Goal: Task Accomplishment & Management: Manage account settings

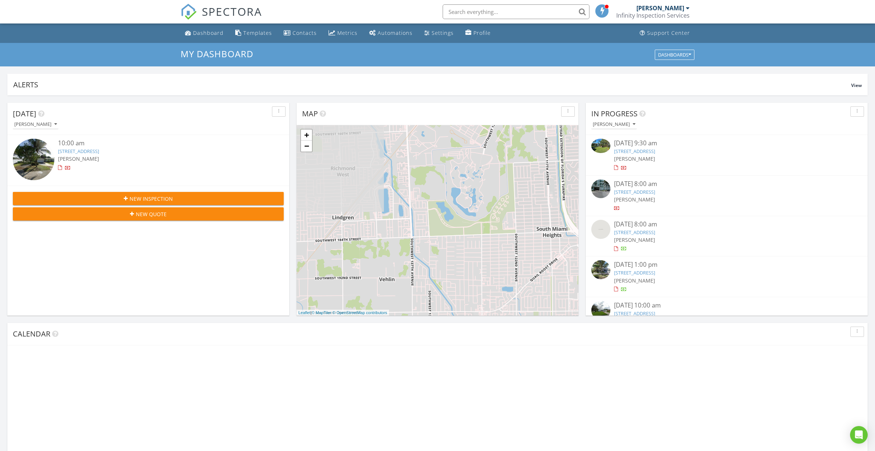
scroll to position [669, 876]
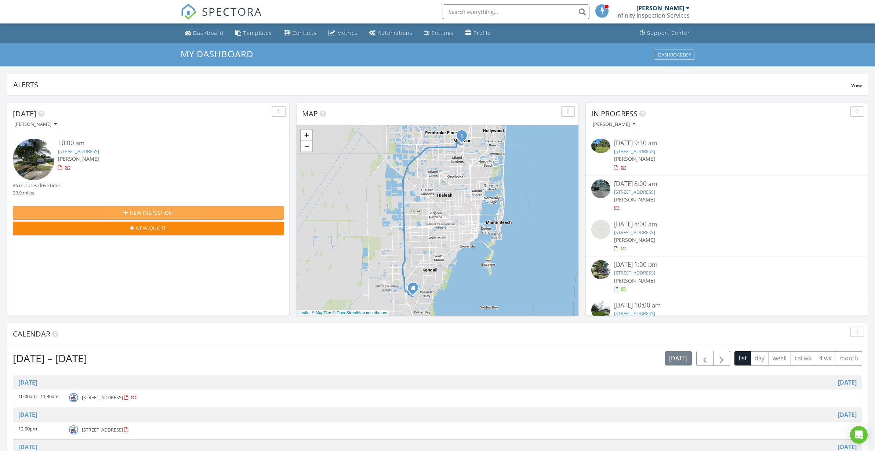
click at [107, 212] on div "New Inspection" at bounding box center [148, 213] width 259 height 8
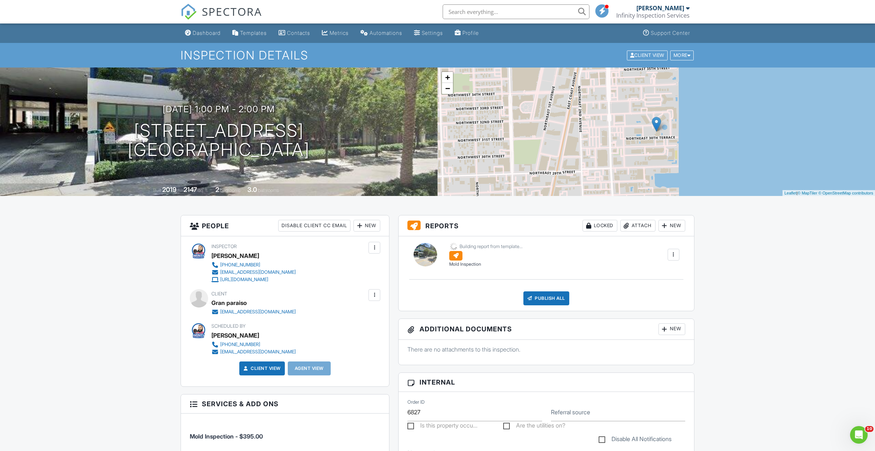
click at [380, 295] on div at bounding box center [375, 295] width 12 height 12
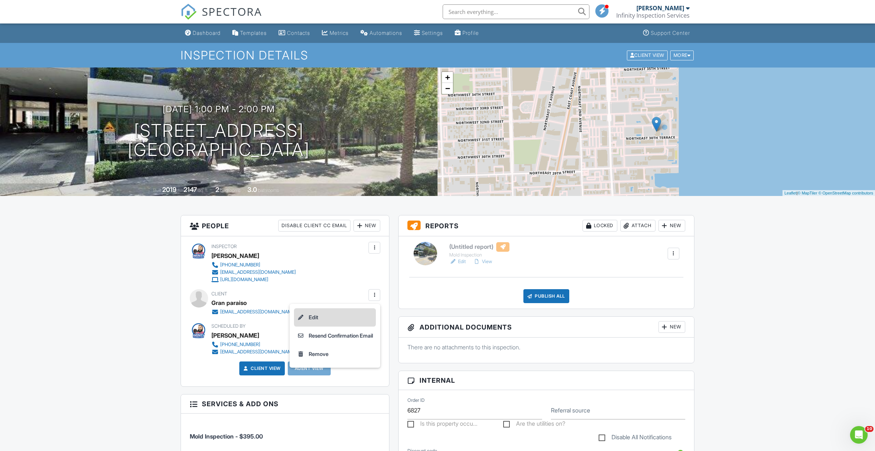
click at [347, 317] on li "Edit" at bounding box center [335, 317] width 82 height 18
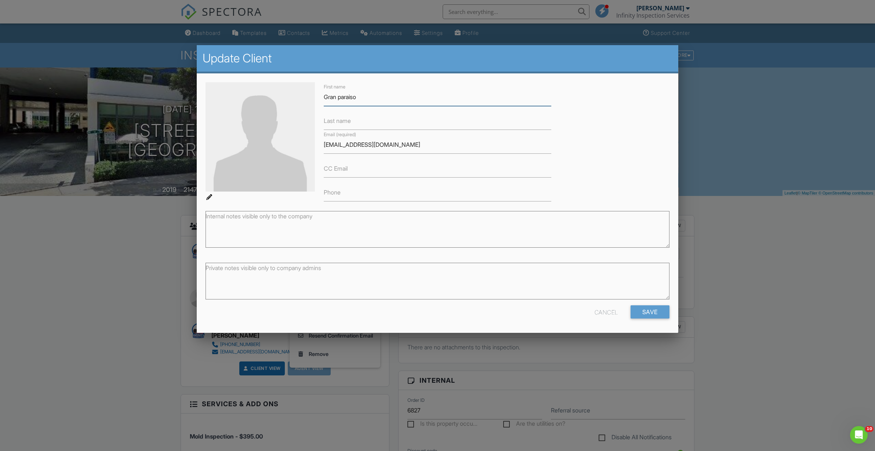
click at [340, 97] on input "Gran paraiso" at bounding box center [438, 97] width 228 height 18
type input "Gran Paraiso"
click at [648, 317] on input "Save" at bounding box center [650, 312] width 39 height 13
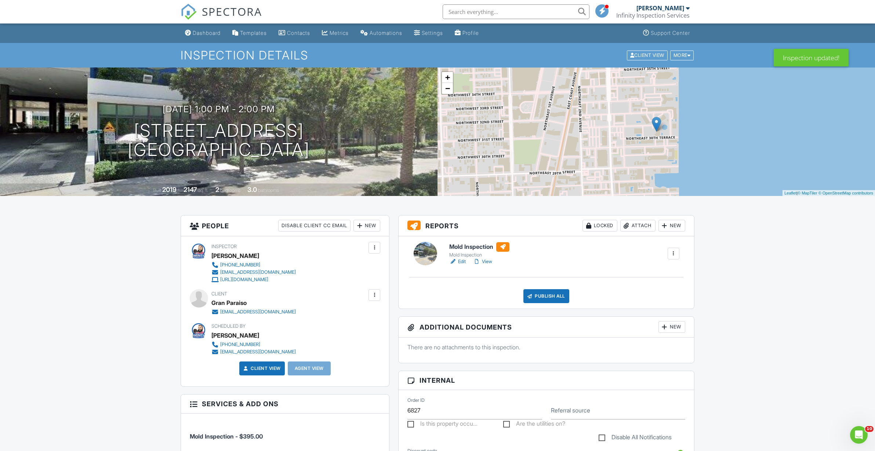
click at [462, 261] on link "Edit" at bounding box center [457, 261] width 17 height 7
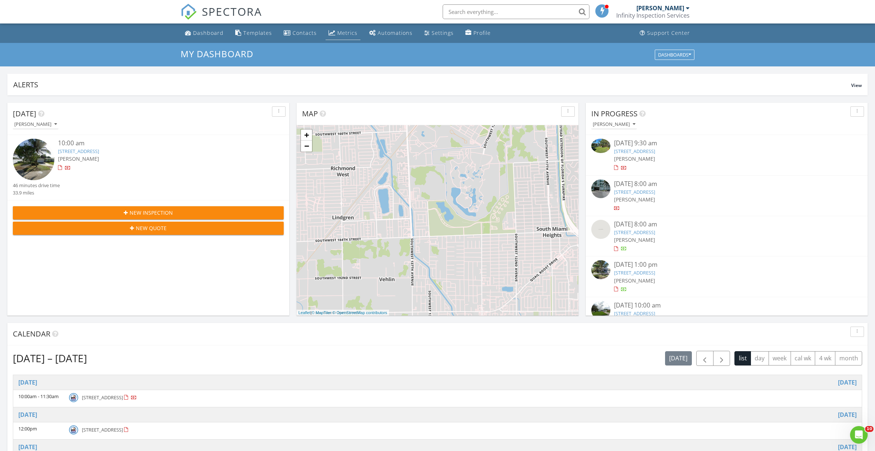
click at [340, 32] on div "Metrics" at bounding box center [347, 32] width 20 height 7
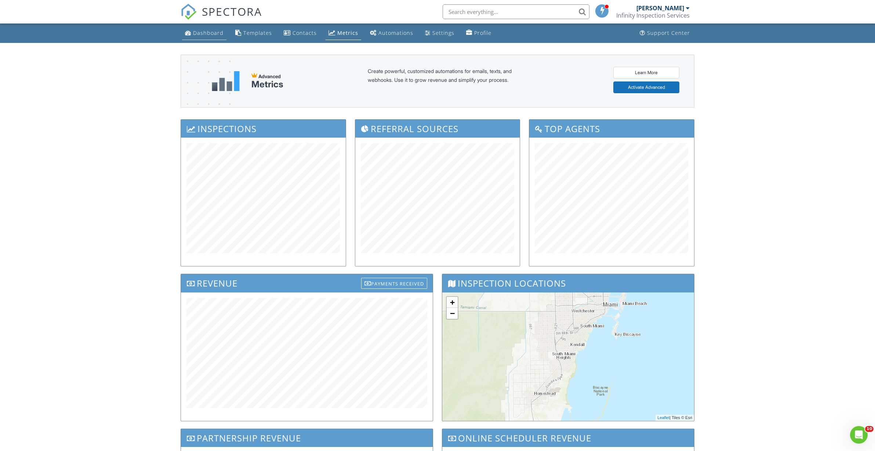
scroll to position [0, 0]
click at [195, 35] on div "Dashboard" at bounding box center [208, 32] width 30 height 7
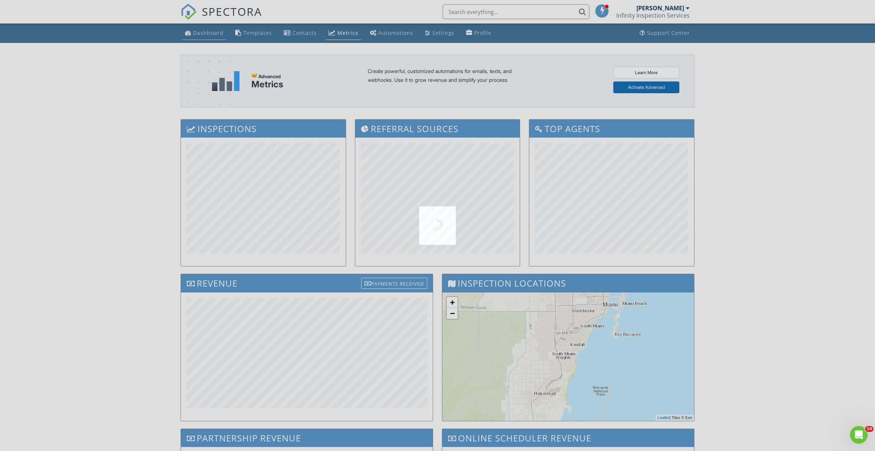
scroll to position [2, 0]
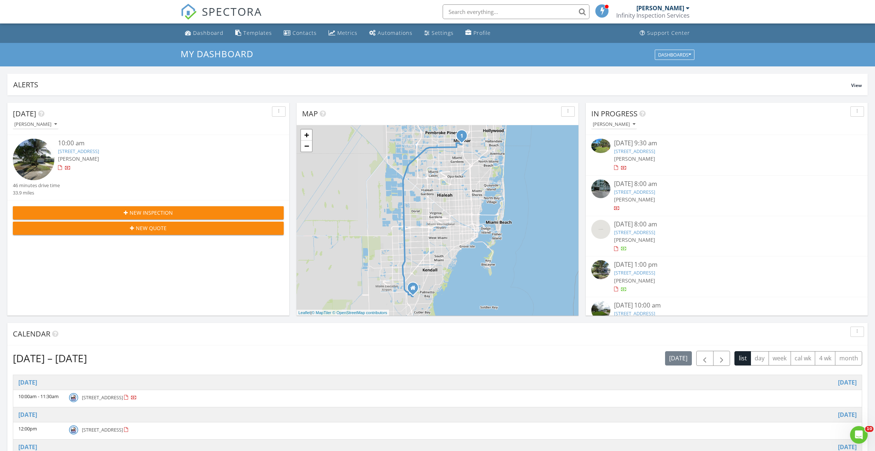
click at [97, 151] on link "7220 Coral Blvd, Miramar, FL 33023" at bounding box center [78, 151] width 41 height 7
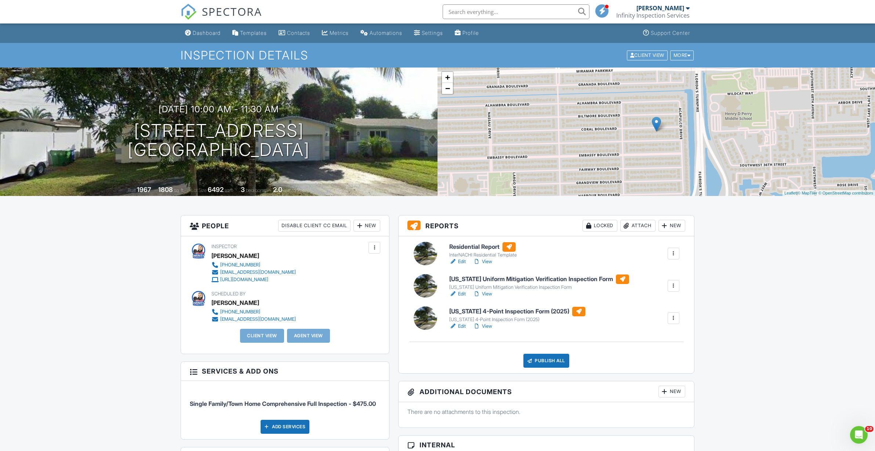
click at [375, 227] on div "New" at bounding box center [367, 226] width 27 height 12
click at [379, 243] on li "Client" at bounding box center [393, 248] width 72 height 18
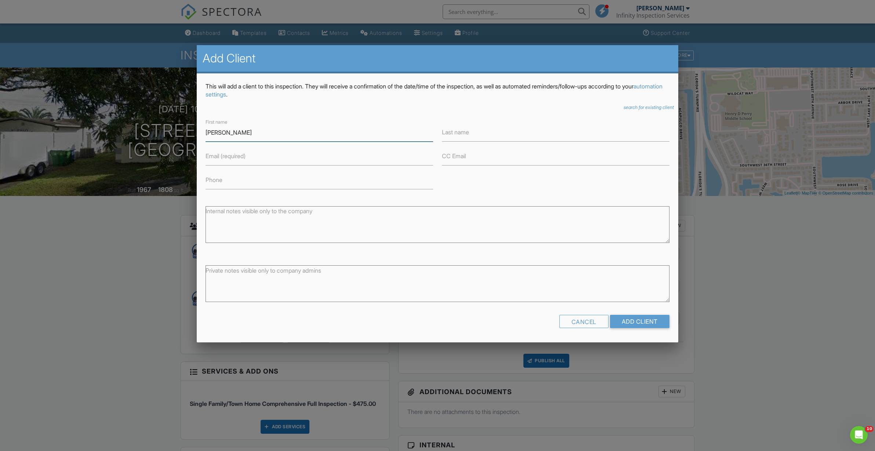
type input "[PERSON_NAME]"
paste input "[EMAIL_ADDRESS][DOMAIN_NAME]"
type input "[EMAIL_ADDRESS][DOMAIN_NAME]"
click at [637, 322] on input "Add Client" at bounding box center [639, 321] width 59 height 13
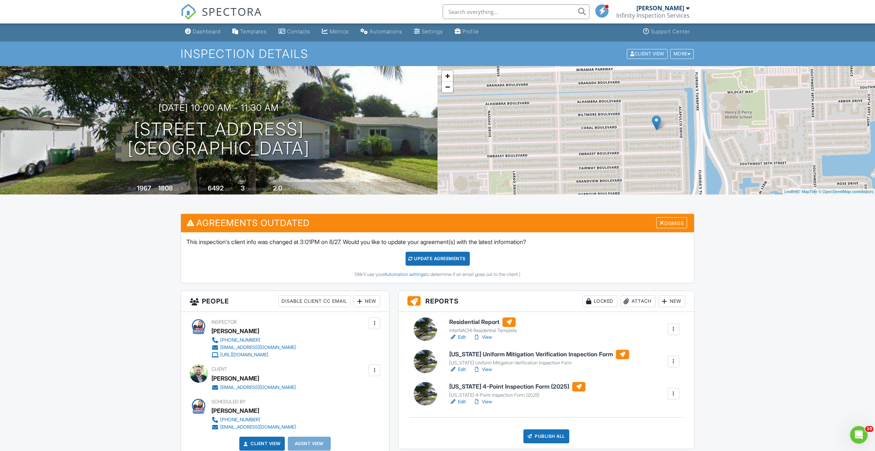
click at [460, 340] on link "Edit" at bounding box center [457, 337] width 17 height 7
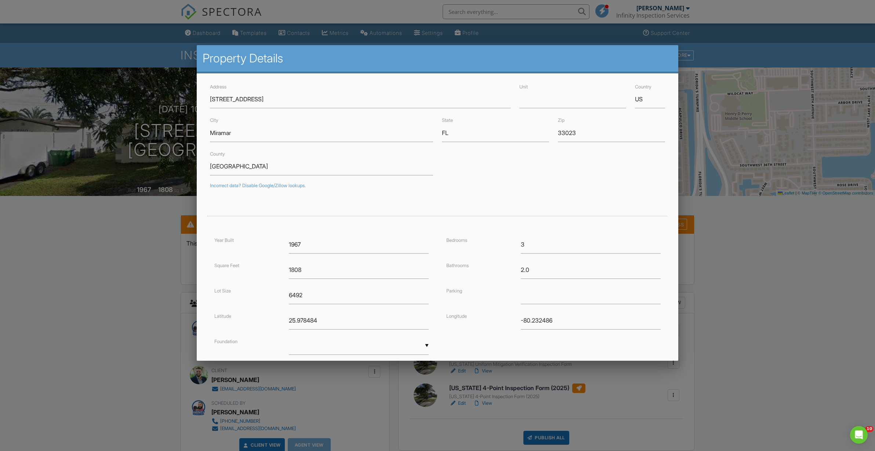
click at [216, 99] on input "7220 Coral Blvd" at bounding box center [360, 99] width 300 height 18
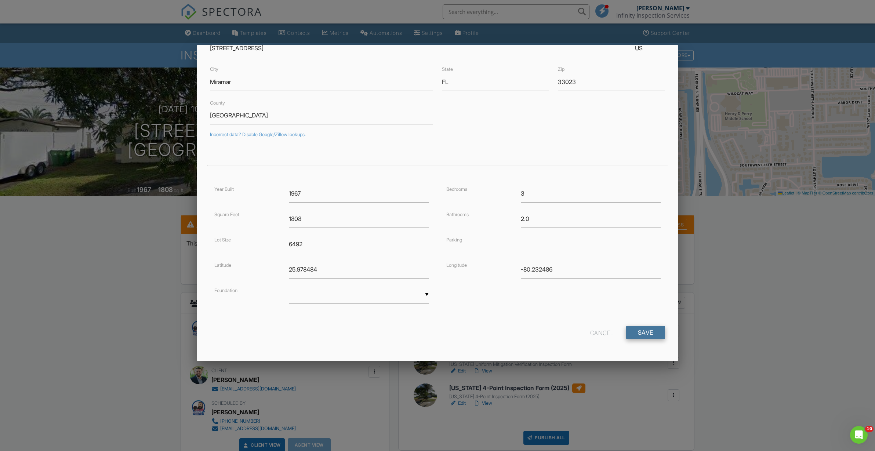
scroll to position [51, 0]
type input "[STREET_ADDRESS]"
click at [646, 332] on input "Save" at bounding box center [645, 332] width 39 height 13
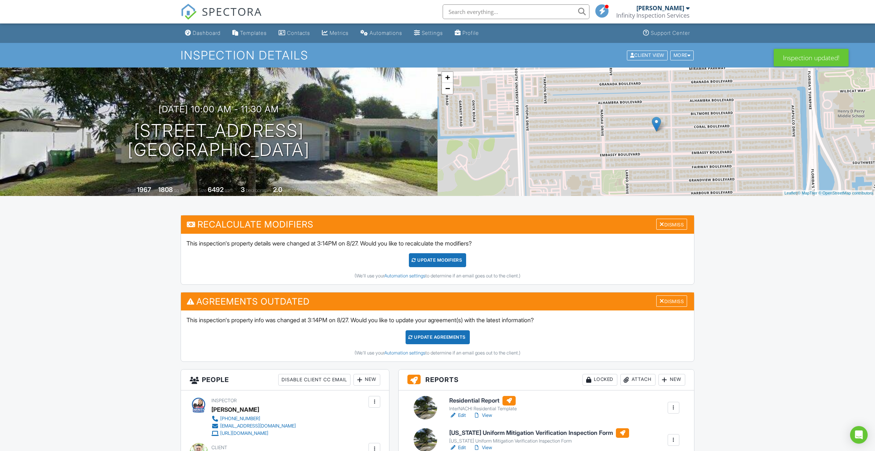
click at [437, 259] on div "UPDATE Modifiers" at bounding box center [438, 260] width 58 height 14
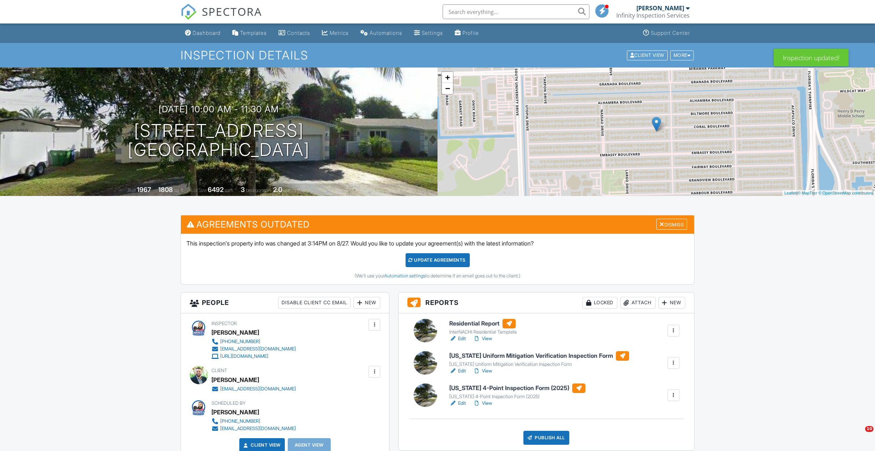
click at [463, 339] on link "Edit" at bounding box center [457, 338] width 17 height 7
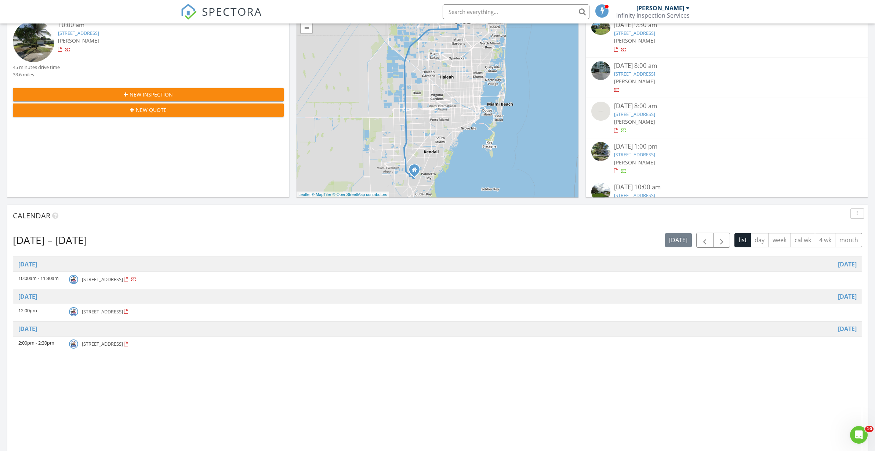
scroll to position [118, 0]
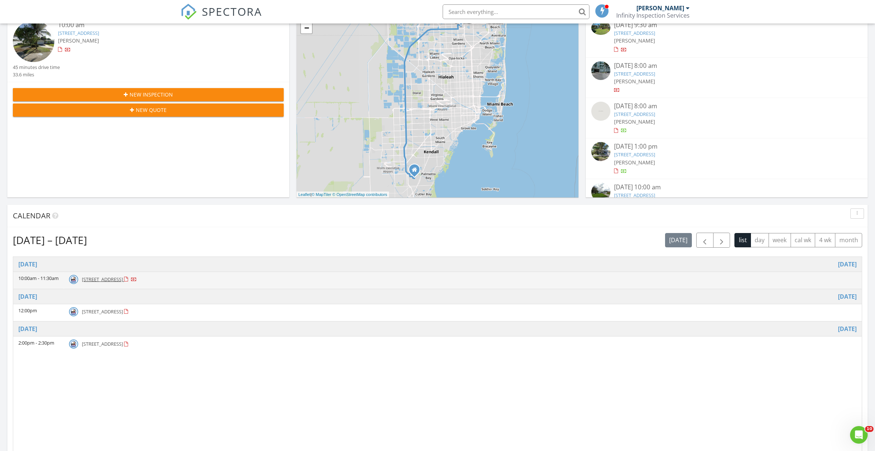
click at [123, 276] on span "7720 Coral Blvd , Miramar 33023" at bounding box center [102, 279] width 41 height 7
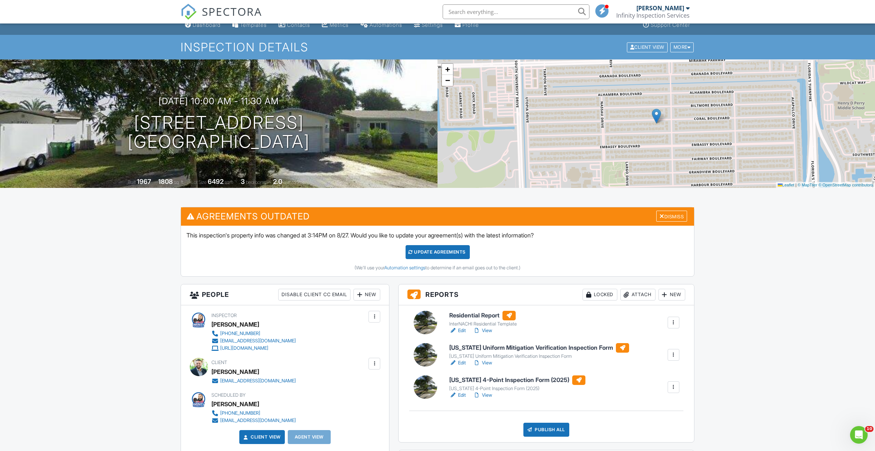
scroll to position [8, 0]
click at [462, 397] on link "Edit" at bounding box center [457, 394] width 17 height 7
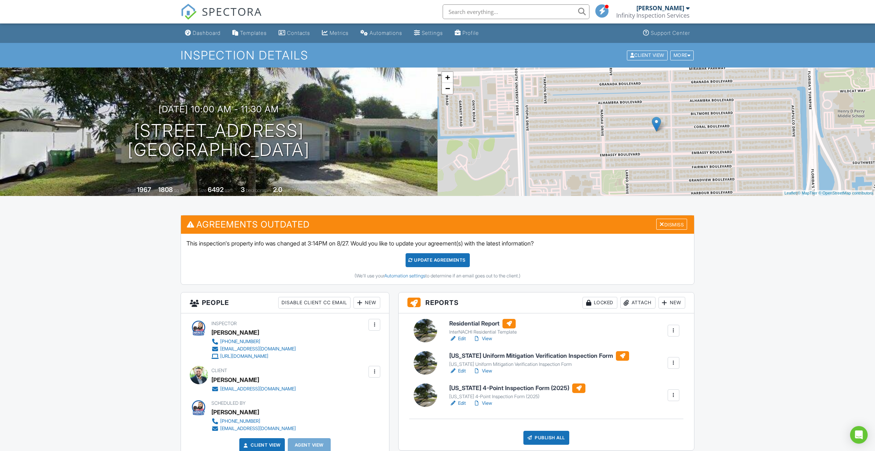
scroll to position [124, 0]
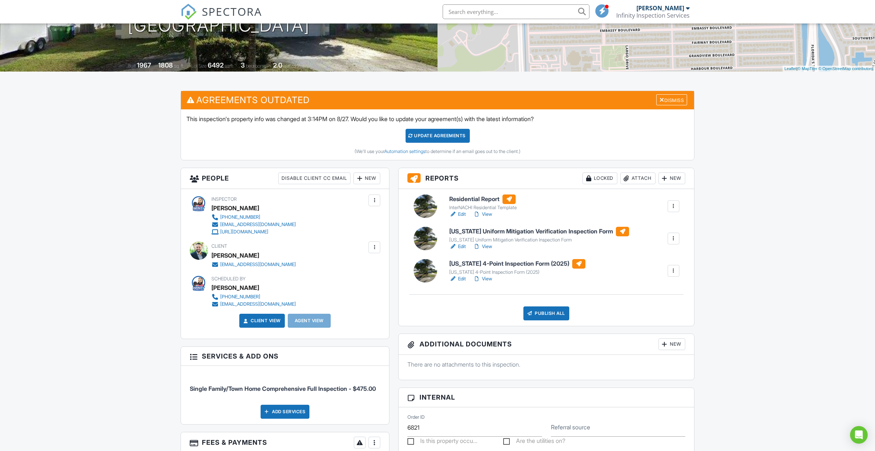
click at [458, 245] on link "Edit" at bounding box center [457, 246] width 17 height 7
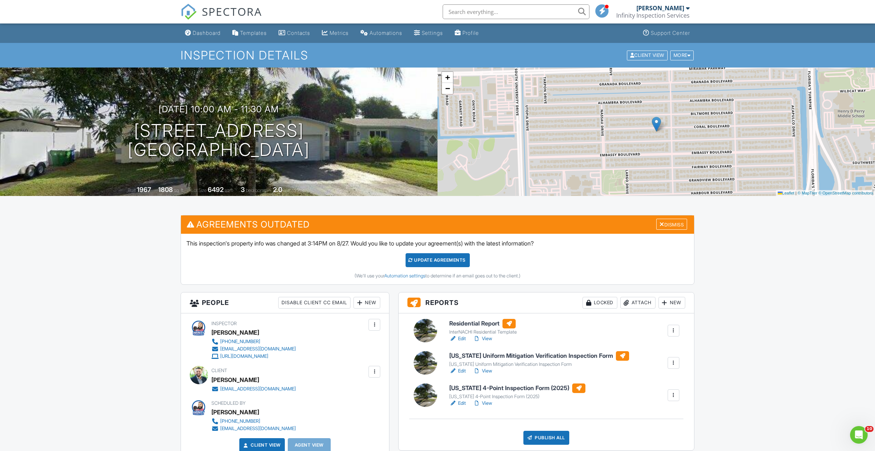
click at [461, 341] on link "Edit" at bounding box center [457, 338] width 17 height 7
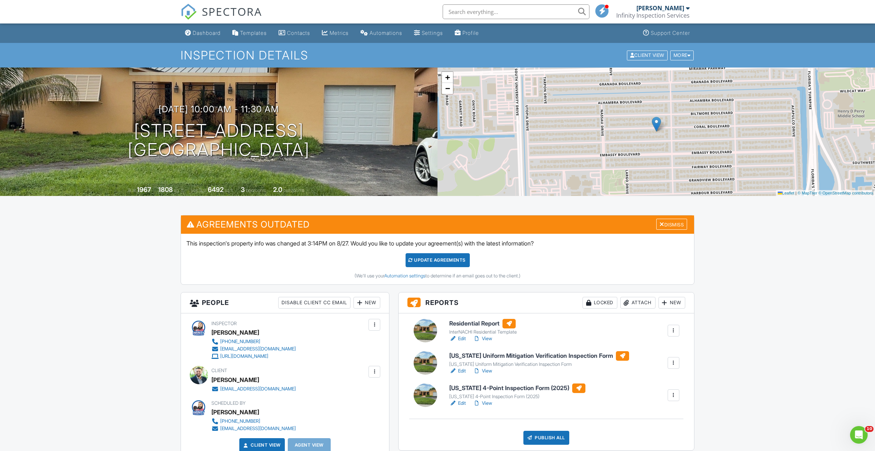
click at [459, 371] on link "Edit" at bounding box center [457, 371] width 17 height 7
click at [492, 337] on link "View" at bounding box center [482, 338] width 19 height 7
click at [459, 261] on div "Update Agreements" at bounding box center [438, 260] width 64 height 14
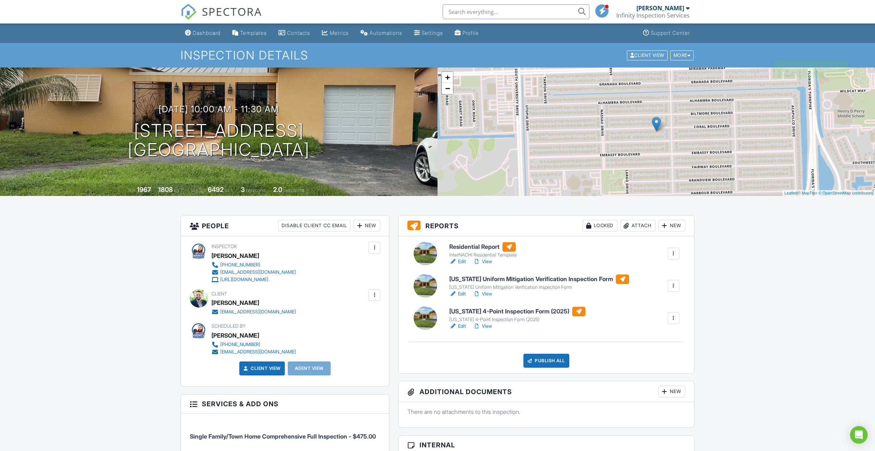
click at [546, 364] on div "Publish All" at bounding box center [547, 361] width 46 height 14
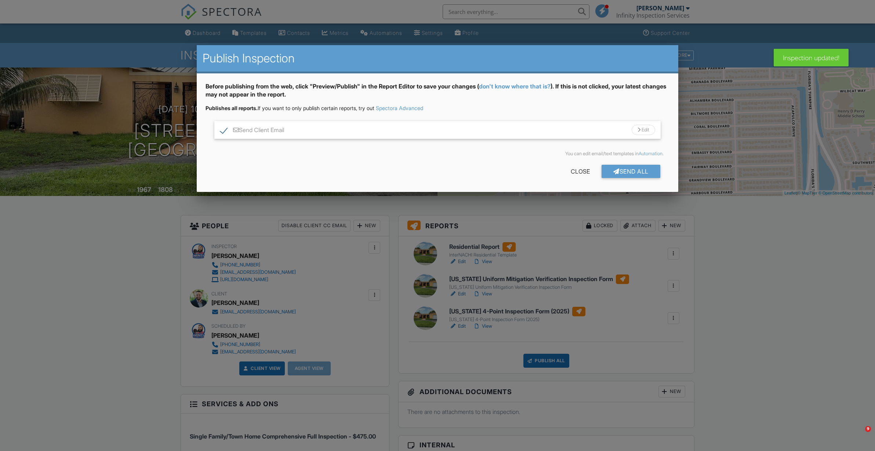
click at [636, 183] on div "Before publishing from the web, click "Preview/Publish" in the Report Editor to…" at bounding box center [437, 132] width 481 height 119
click at [635, 173] on div "Send All" at bounding box center [631, 171] width 59 height 13
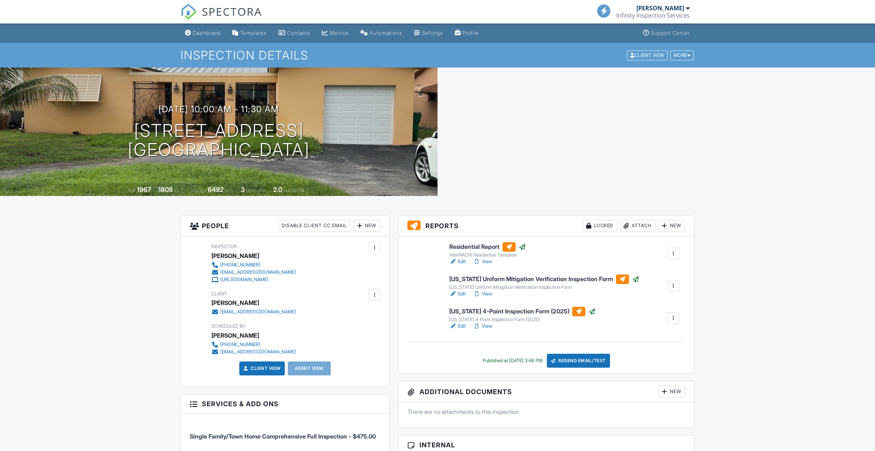
click at [636, 226] on div "Attach" at bounding box center [638, 226] width 35 height 12
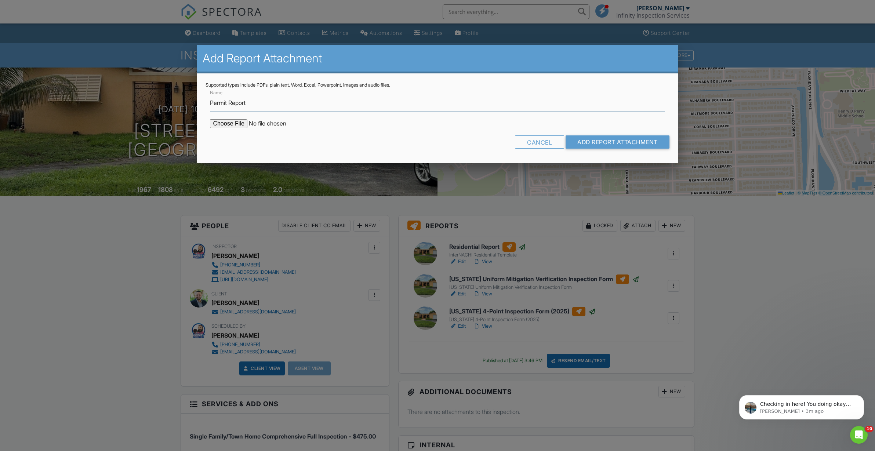
type input "Permit Report"
click at [232, 125] on input "file" at bounding box center [272, 123] width 125 height 9
type input "C:\fakepath\BuildFaxReport_20250827151819147059-SRD527-766088438.pdf"
click at [601, 136] on input "Add Report Attachment" at bounding box center [618, 141] width 104 height 13
